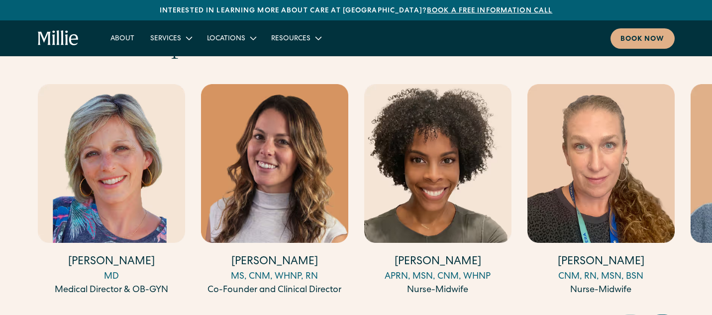
scroll to position [2768, 0]
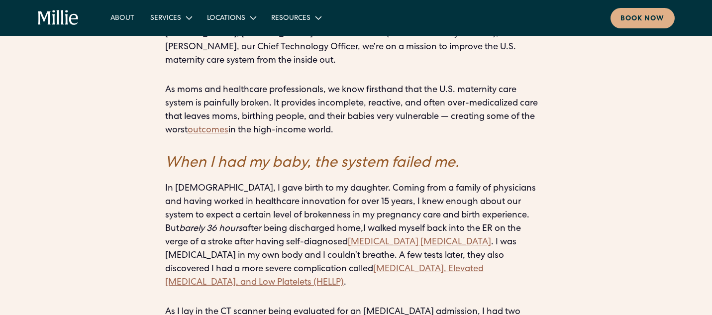
scroll to position [755, 0]
